Goal: Register for event/course

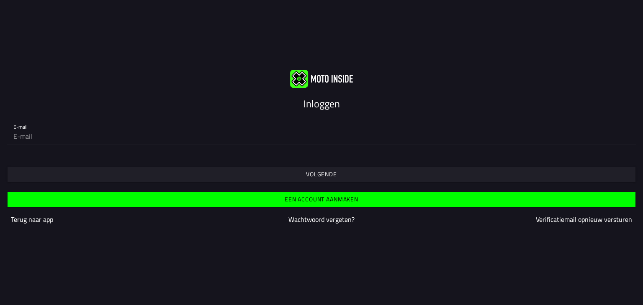
click at [351, 134] on input "email" at bounding box center [321, 136] width 616 height 17
type input "[EMAIL_ADDRESS][DOMAIN_NAME]"
click at [164, 206] on span "Een account aanmaken" at bounding box center [321, 199] width 615 height 15
click at [49, 136] on input "email" at bounding box center [321, 136] width 616 height 17
type input "[EMAIL_ADDRESS][DOMAIN_NAME]"
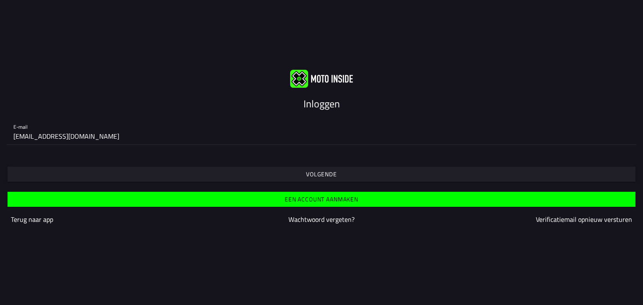
click at [83, 175] on span "Volgende" at bounding box center [321, 174] width 615 height 15
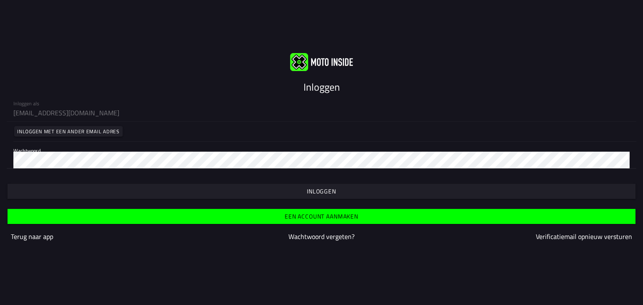
click at [59, 189] on span "button" at bounding box center [321, 191] width 615 height 15
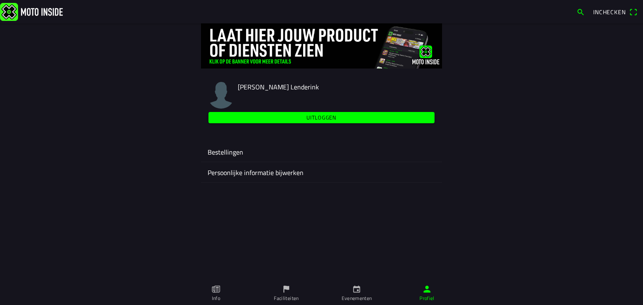
click at [353, 292] on icon "calendar" at bounding box center [356, 289] width 7 height 7
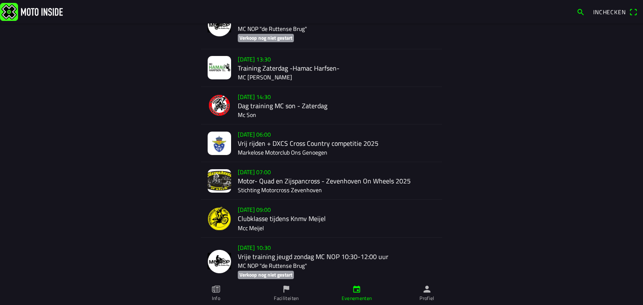
scroll to position [600, 0]
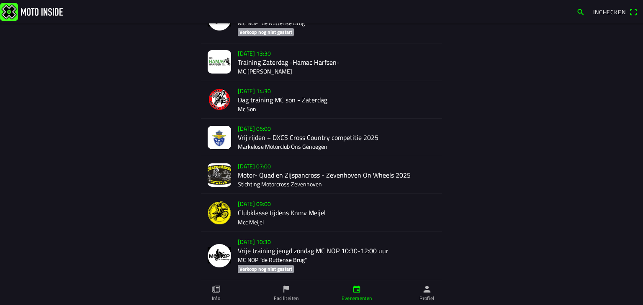
click at [215, 137] on img at bounding box center [219, 137] width 23 height 23
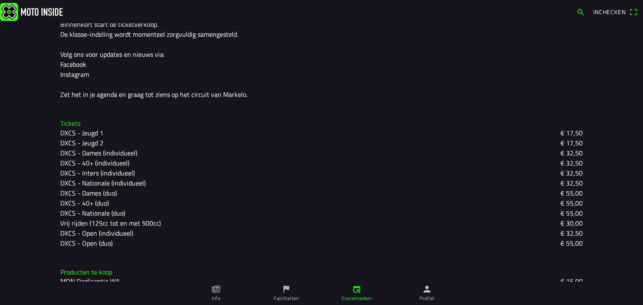
scroll to position [335, 0]
